Goal: Use online tool/utility: Utilize a website feature to perform a specific function

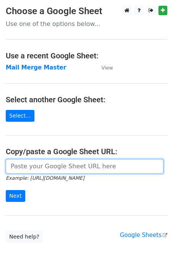
click at [38, 165] on input "url" at bounding box center [84, 166] width 157 height 15
type input "[URL][DOMAIN_NAME]"
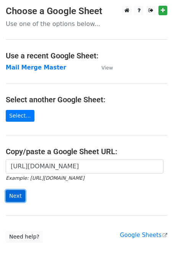
click at [17, 196] on input "Next" at bounding box center [15, 196] width 19 height 12
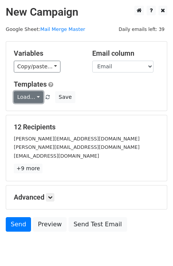
click at [26, 98] on link "Load..." at bounding box center [28, 97] width 29 height 12
click at [35, 114] on link "T1" at bounding box center [44, 114] width 60 height 12
